Goal: Find specific page/section: Find specific page/section

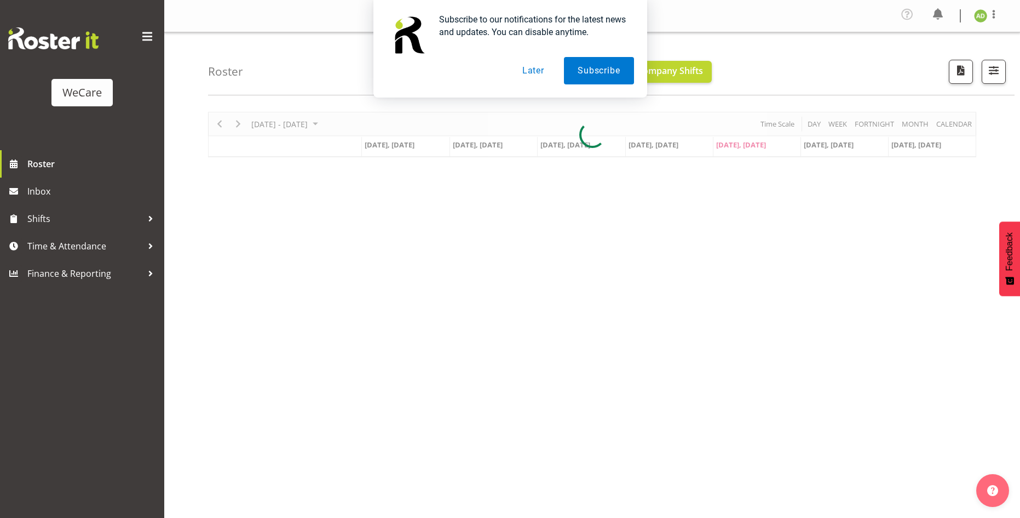
click at [1001, 72] on div "Subscribe to our notifications for the latest news and updates. You can disable…" at bounding box center [510, 48] width 1020 height 97
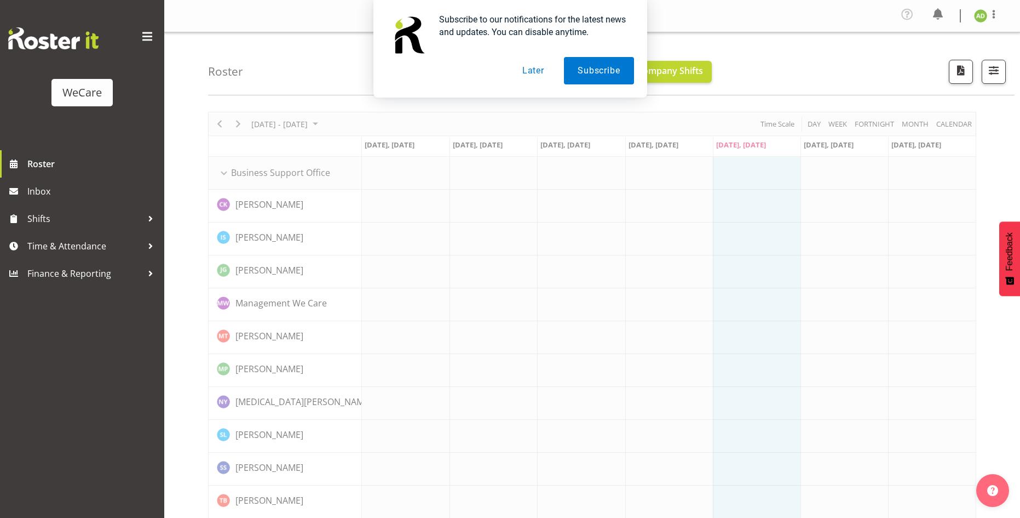
click at [542, 73] on button "Later" at bounding box center [533, 70] width 49 height 27
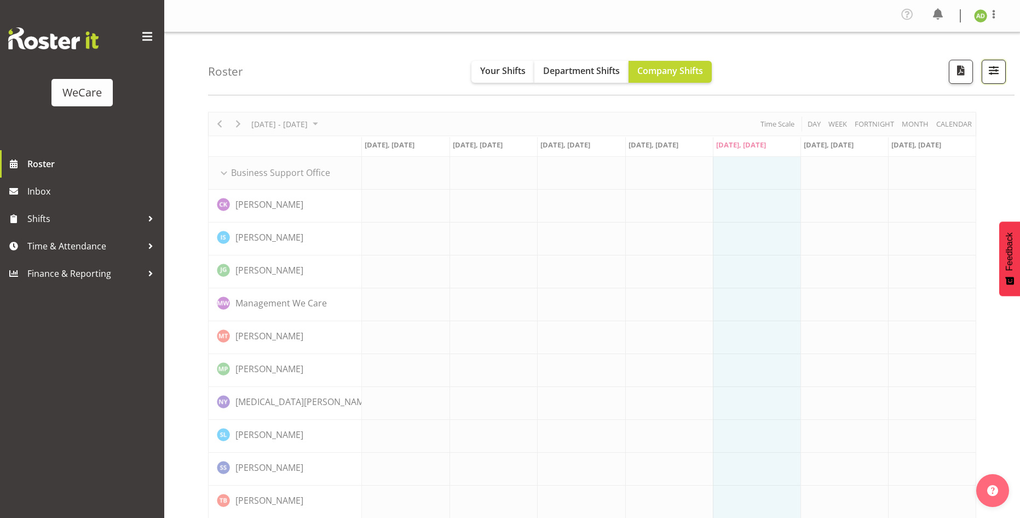
click at [985, 71] on button "button" at bounding box center [994, 72] width 24 height 24
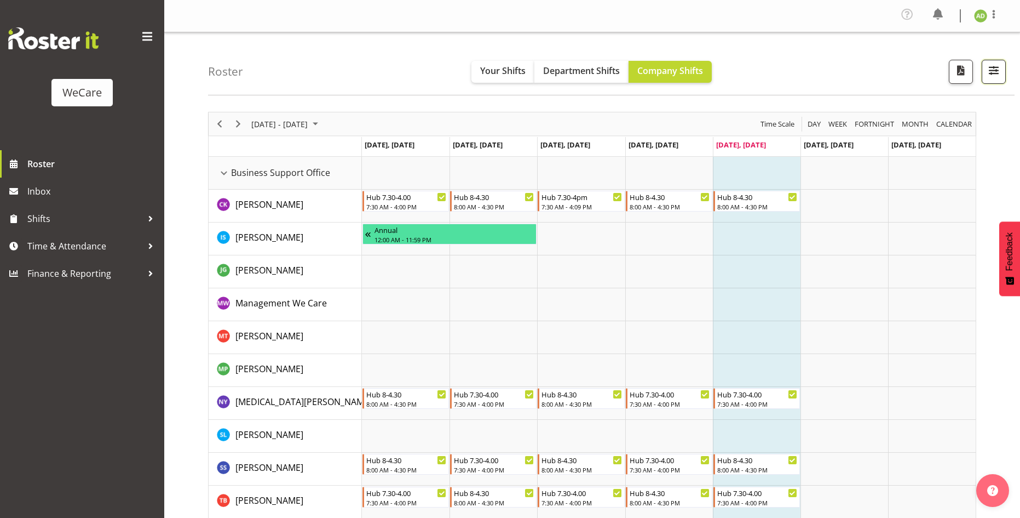
click at [996, 68] on span "button" at bounding box center [994, 70] width 14 height 14
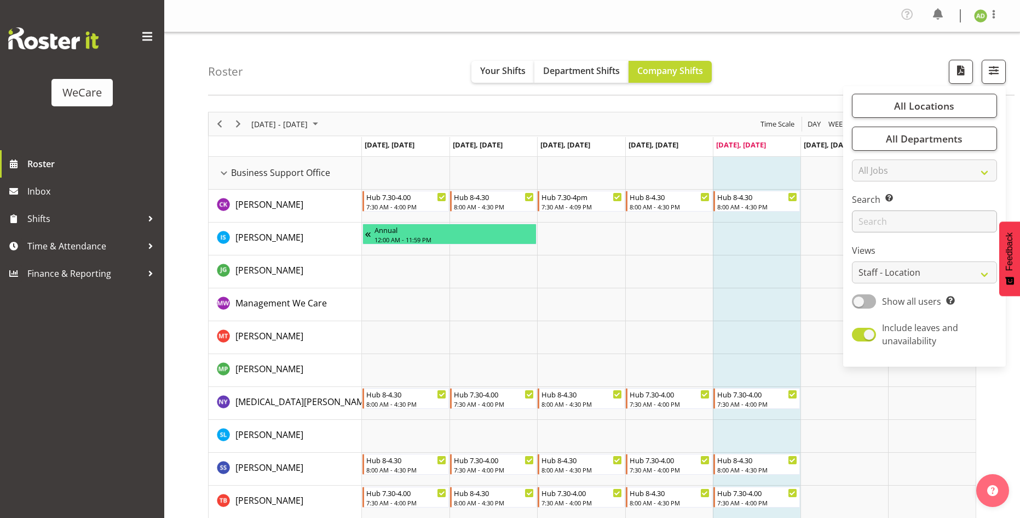
click at [0, 0] on div "Timeline Week of September 5, 2025" at bounding box center [0, 0] width 0 height 0
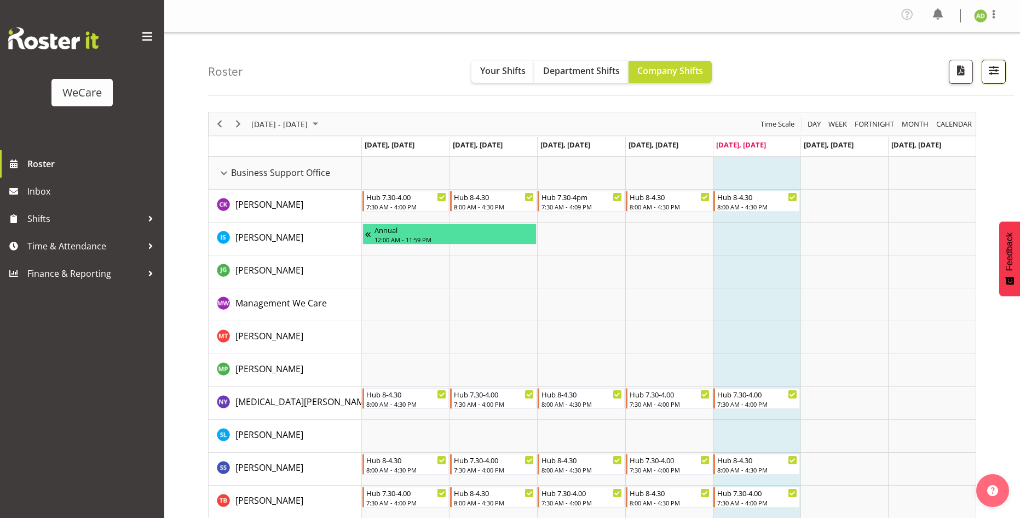
click at [994, 82] on button "button" at bounding box center [994, 72] width 24 height 24
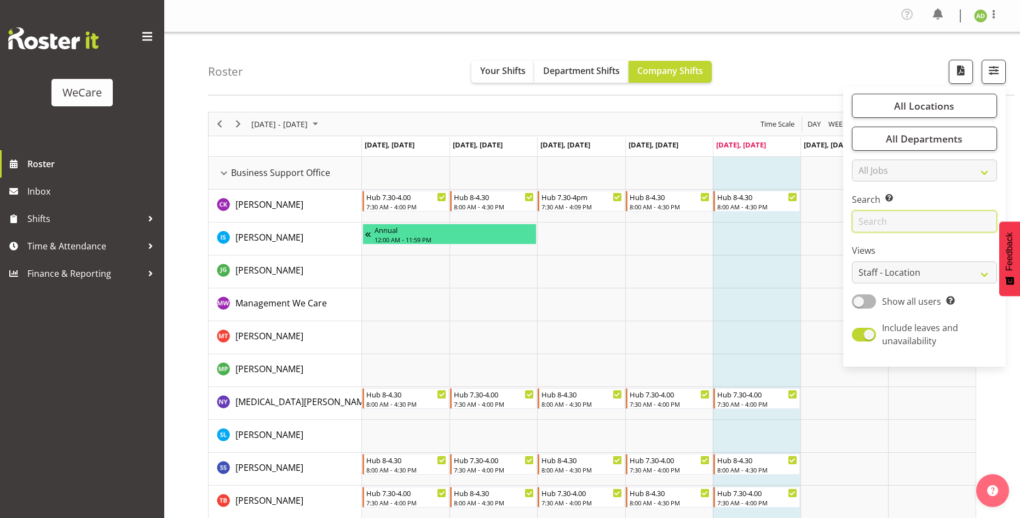
click at [926, 220] on input "text" at bounding box center [924, 221] width 145 height 22
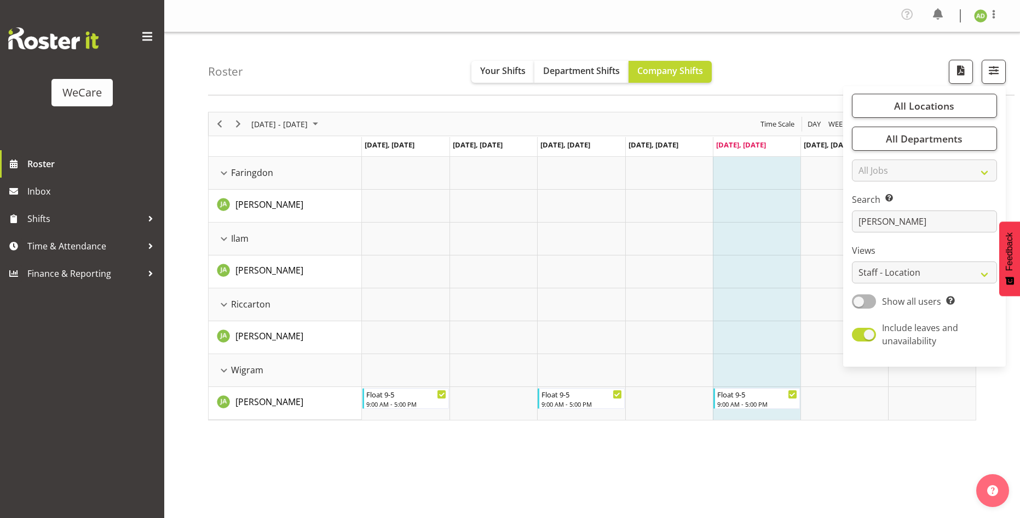
drag, startPoint x: 685, startPoint y: 473, endPoint x: 696, endPoint y: 472, distance: 11.6
click at [686, 473] on div "[DATE] - [DATE] [DATE] Day Week Fortnight Month calendar Month Agenda Time Scal…" at bounding box center [614, 323] width 812 height 438
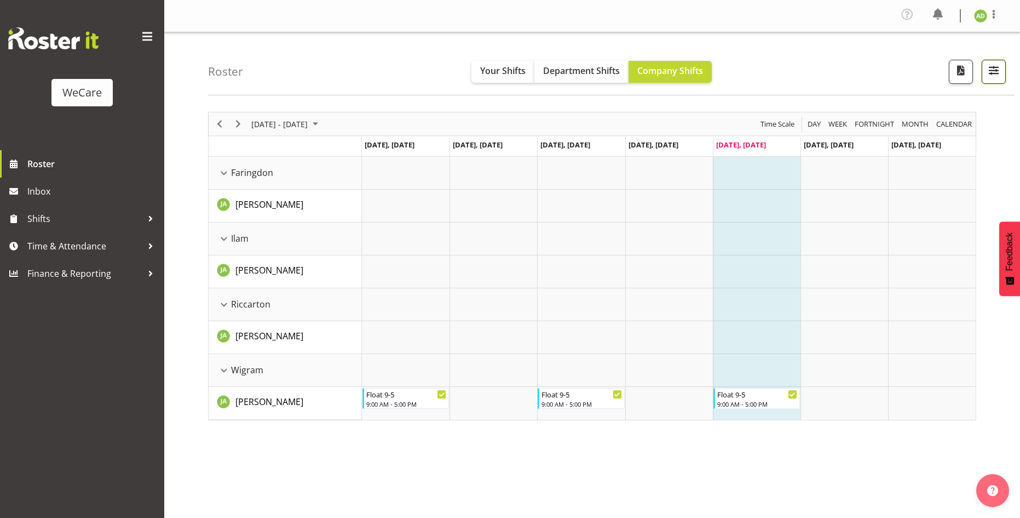
click at [995, 73] on span "button" at bounding box center [994, 70] width 14 height 14
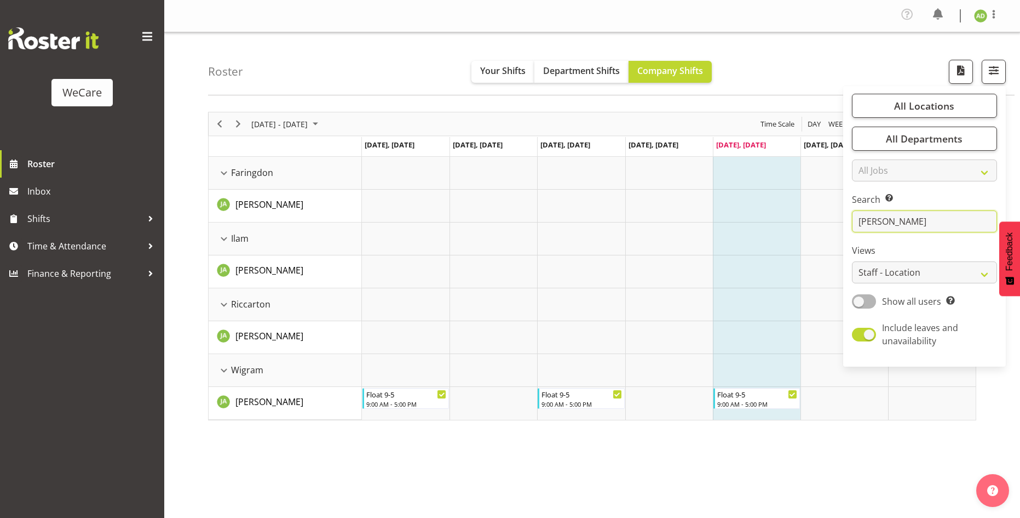
click at [924, 218] on input "[PERSON_NAME]" at bounding box center [924, 221] width 145 height 22
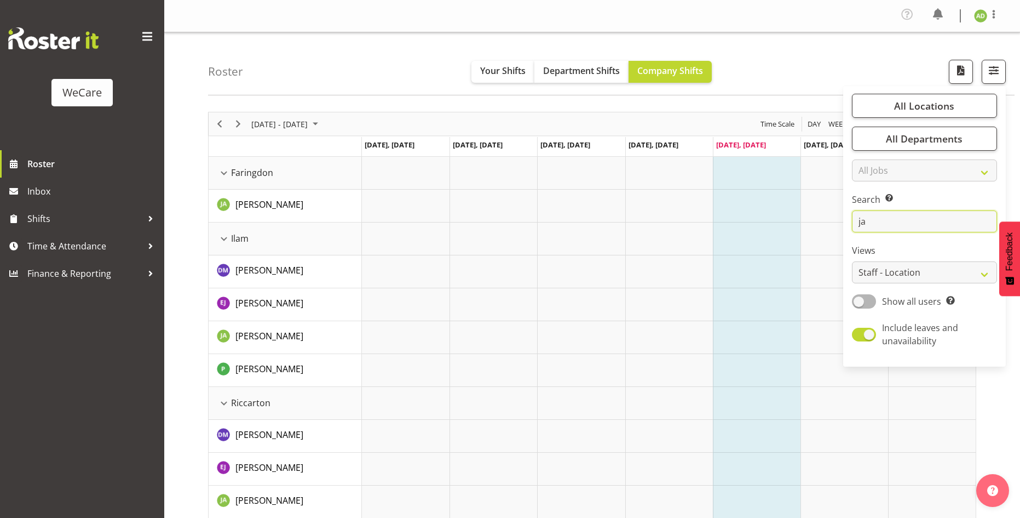
type input "j"
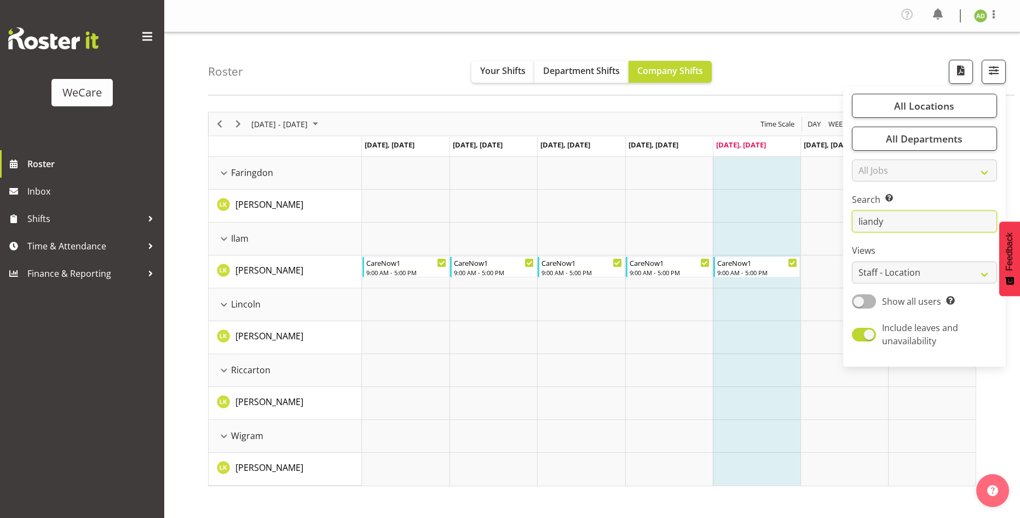
type input "liandy"
